Goal: Task Accomplishment & Management: Complete application form

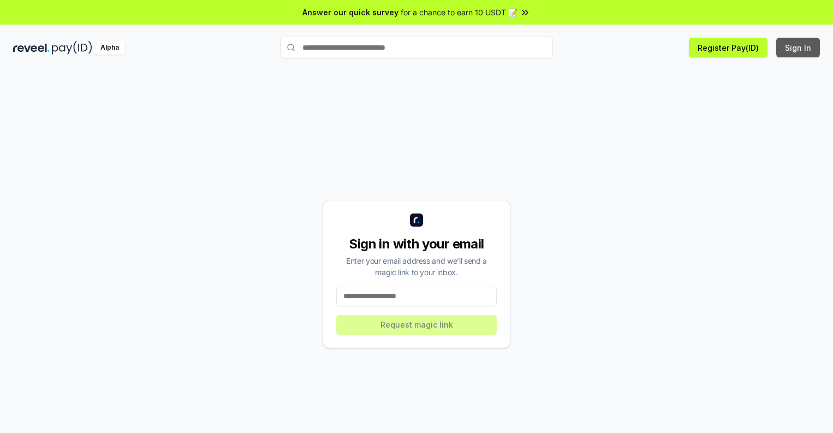
click at [799, 47] on button "Sign In" at bounding box center [798, 48] width 44 height 20
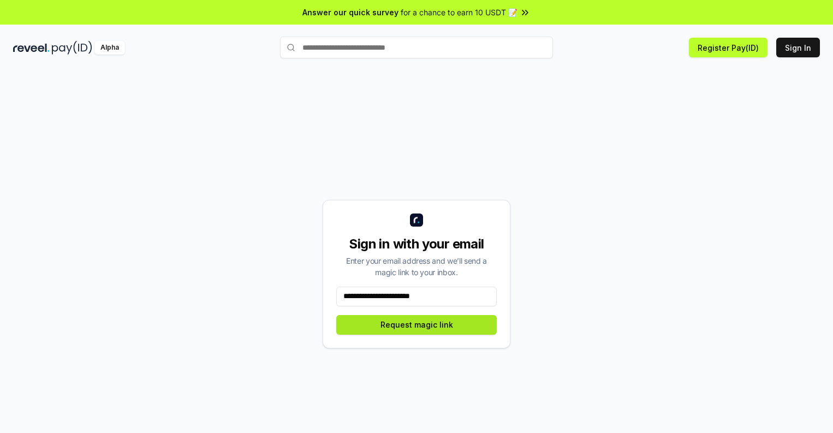
type input "**********"
click at [417, 324] on button "Request magic link" at bounding box center [416, 325] width 161 height 20
